Goal: Check status

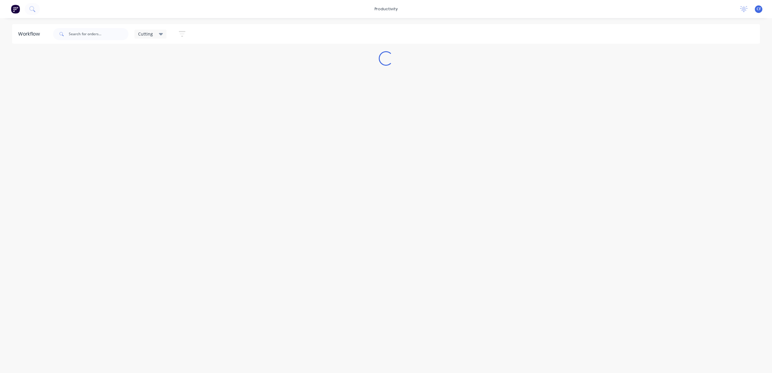
click at [157, 30] on div "Cutting" at bounding box center [151, 34] width 32 height 9
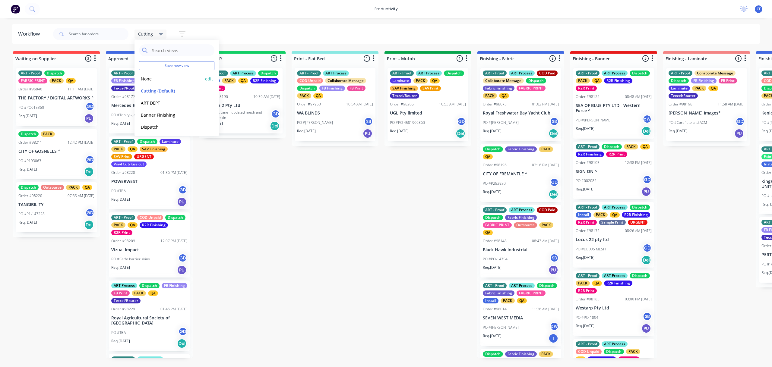
click at [148, 77] on button "None" at bounding box center [171, 78] width 64 height 7
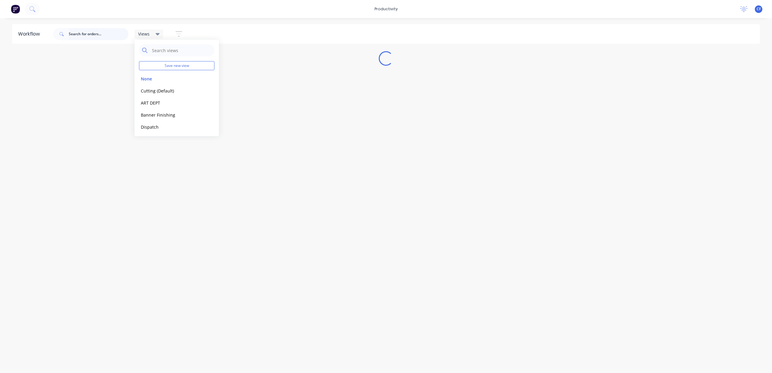
click at [89, 30] on input "text" at bounding box center [99, 34] width 60 height 12
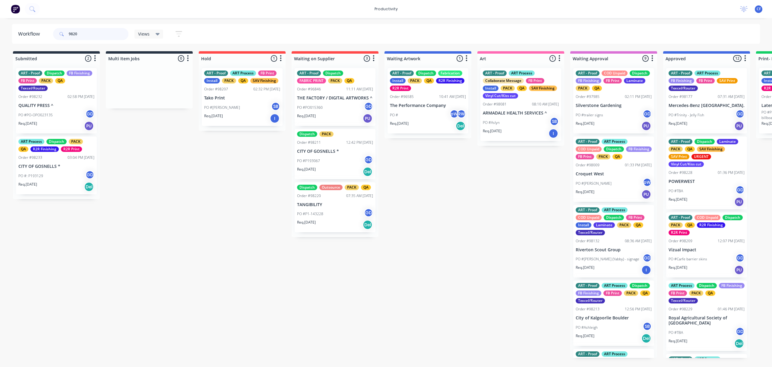
type input "98201"
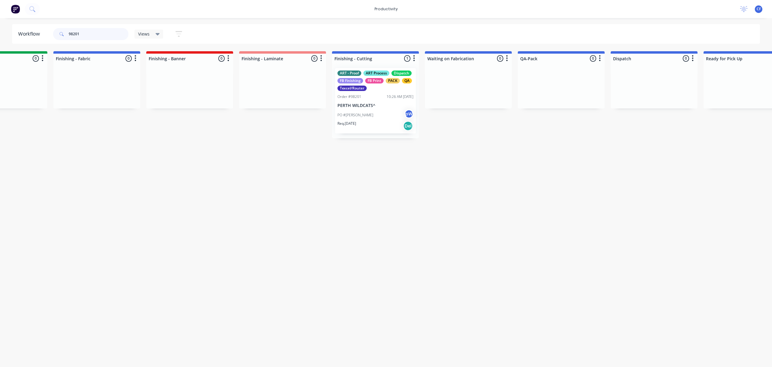
scroll to position [0, 1078]
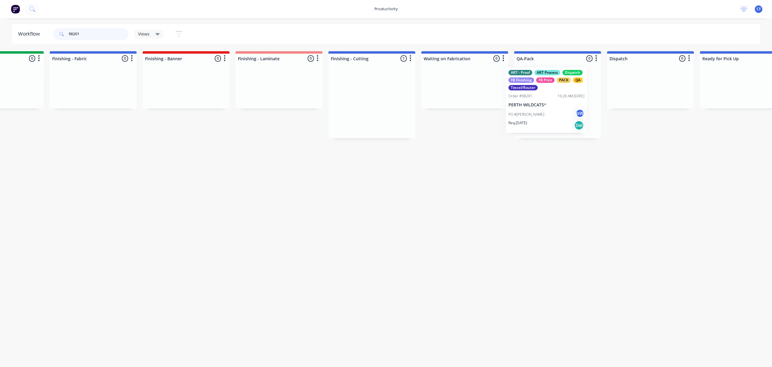
drag, startPoint x: 354, startPoint y: 111, endPoint x: 535, endPoint y: 109, distance: 180.4
click at [535, 109] on div "Submitted 0 Sort By Created date Required date Order number Customer name Most …" at bounding box center [76, 94] width 2318 height 87
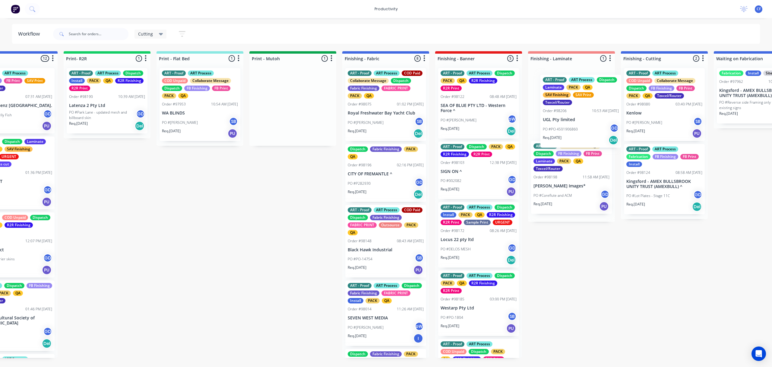
scroll to position [0, 138]
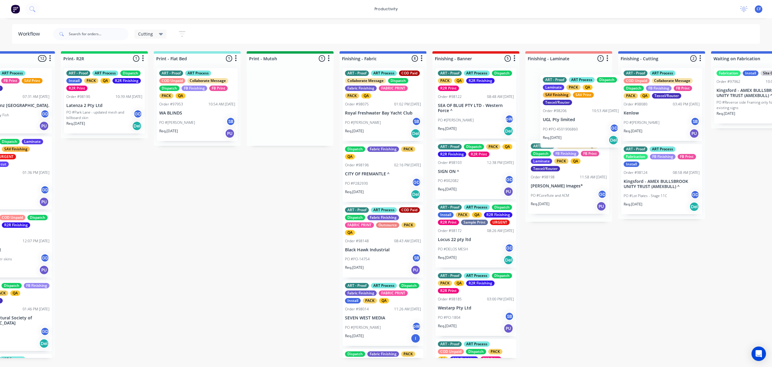
drag, startPoint x: 407, startPoint y: 118, endPoint x: 559, endPoint y: 123, distance: 151.8
